Goal: Find specific page/section

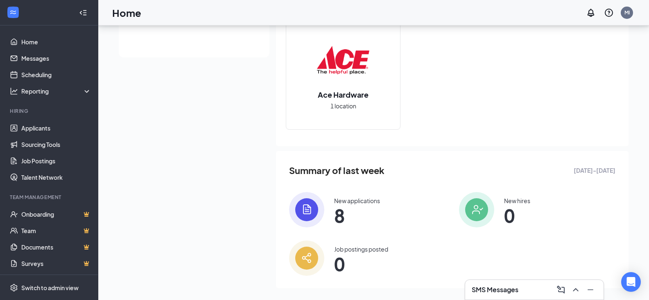
scroll to position [246, 0]
click at [370, 199] on div "New applications" at bounding box center [357, 200] width 46 height 8
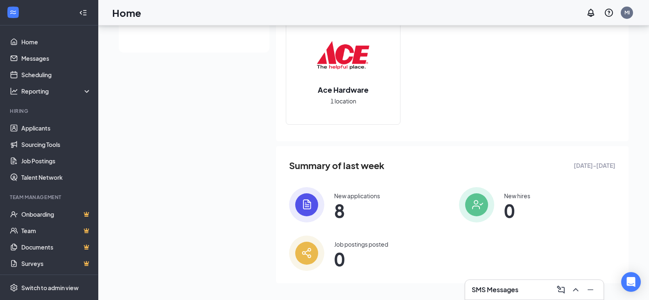
scroll to position [253, 0]
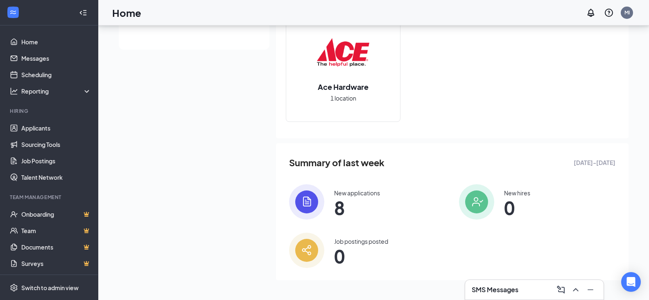
click at [363, 192] on div "New applications" at bounding box center [357, 192] width 46 height 8
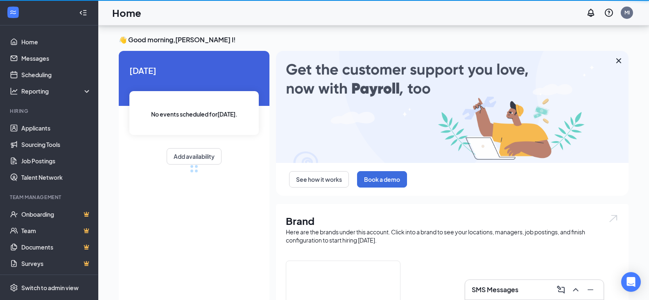
scroll to position [253, 0]
